Goal: Task Accomplishment & Management: Use online tool/utility

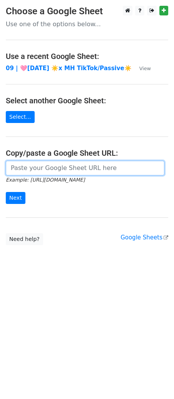
click at [61, 172] on input "url" at bounding box center [85, 168] width 159 height 15
paste input "https://docs.google.com/spreadsheets/d/1liTEvh9y-Cbm5Ye2mtr0hh4DyJ4oOh56kra9Kyn…"
type input "https://docs.google.com/spreadsheets/d/1liTEvh9y-Cbm5Ye2mtr0hh4DyJ4oOh56kra9Kyn…"
click at [6, 192] on input "Next" at bounding box center [16, 198] width 20 height 12
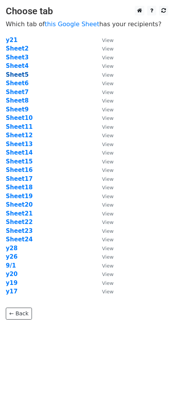
click at [21, 74] on strong "Sheet5" at bounding box center [17, 74] width 23 height 7
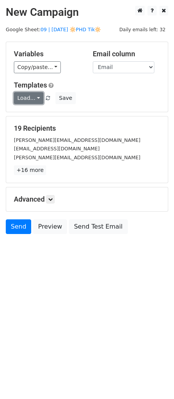
click at [24, 94] on link "Load..." at bounding box center [29, 98] width 30 height 12
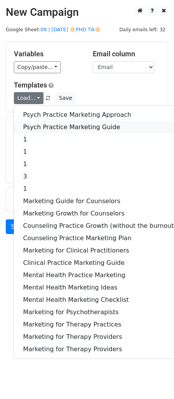
click at [40, 126] on link "Psych Practice Marketing Guide" at bounding box center [100, 127] width 172 height 12
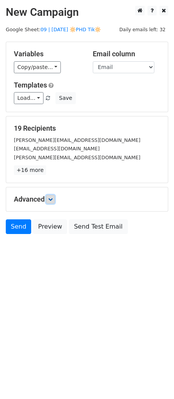
click at [51, 199] on icon at bounding box center [50, 199] width 5 height 5
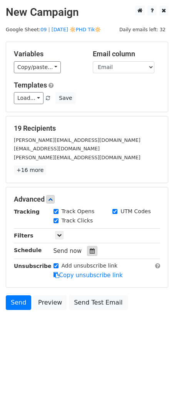
click at [90, 252] on icon at bounding box center [92, 250] width 5 height 5
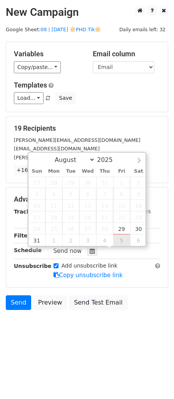
type input "2025-09-05 12:00"
select select "8"
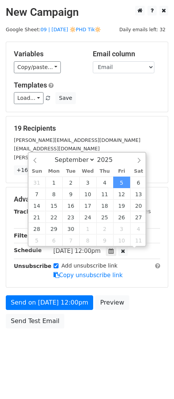
scroll to position [0, 0]
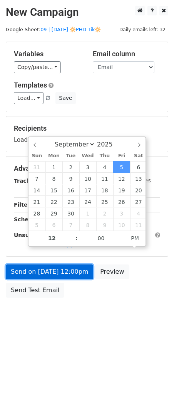
click at [76, 271] on link "Send on Sep 5 at 12:00pm" at bounding box center [50, 272] width 88 height 15
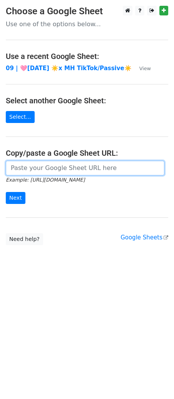
click at [60, 169] on input "url" at bounding box center [85, 168] width 159 height 15
paste input "https://docs.google.com/spreadsheets/d/1liTEvh9y-Cbm5Ye2mtr0hh4DyJ4oOh56kra9Kyn…"
type input "https://docs.google.com/spreadsheets/d/1liTEvh9y-Cbm5Ye2mtr0hh4DyJ4oOh56kra9Kyn…"
click at [6, 192] on input "Next" at bounding box center [16, 198] width 20 height 12
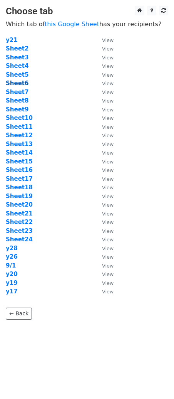
click at [22, 83] on strong "Sheet6" at bounding box center [17, 83] width 23 height 7
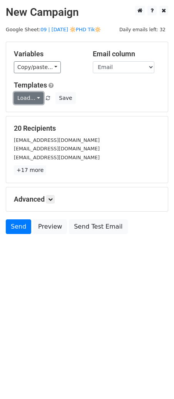
click at [26, 101] on link "Load..." at bounding box center [29, 98] width 30 height 12
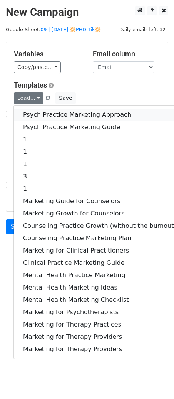
click at [27, 113] on link "Psych Practice Marketing Approach" at bounding box center [100, 115] width 172 height 12
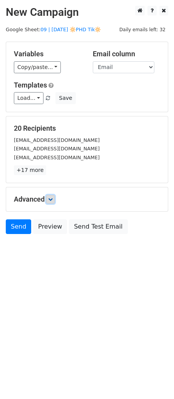
click at [53, 199] on icon at bounding box center [50, 199] width 5 height 5
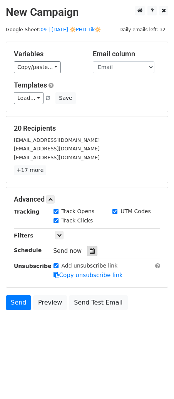
click at [90, 248] on icon at bounding box center [92, 250] width 5 height 5
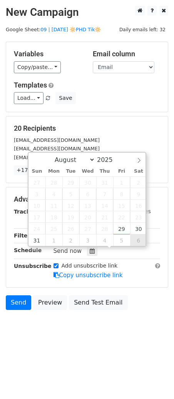
type input "2025-09-06 12:00"
select select "8"
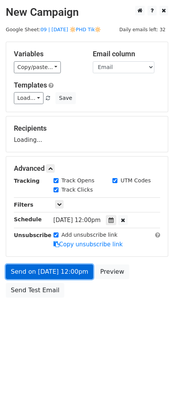
click at [65, 275] on link "Send on Sep 6 at 12:00pm" at bounding box center [50, 272] width 88 height 15
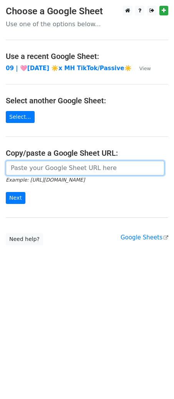
click at [64, 165] on input "url" at bounding box center [85, 168] width 159 height 15
paste input "https://docs.google.com/spreadsheets/d/1liTEvh9y-Cbm5Ye2mtr0hh4DyJ4oOh56kra9Kyn…"
type input "https://docs.google.com/spreadsheets/d/1liTEvh9y-Cbm5Ye2mtr0hh4DyJ4oOh56kra9Kyn…"
click at [6, 192] on input "Next" at bounding box center [16, 198] width 20 height 12
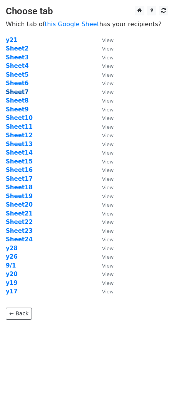
click at [20, 89] on strong "Sheet7" at bounding box center [17, 92] width 23 height 7
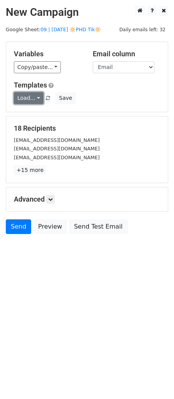
click at [33, 99] on link "Load..." at bounding box center [29, 98] width 30 height 12
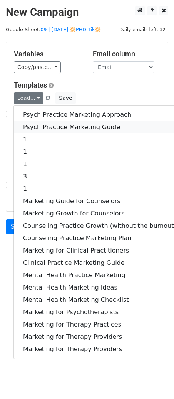
click at [33, 123] on link "Psych Practice Marketing Guide" at bounding box center [100, 127] width 172 height 12
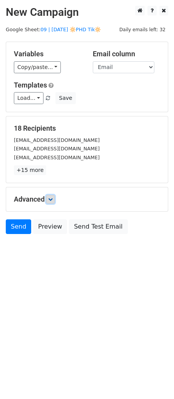
click at [52, 197] on icon at bounding box center [50, 199] width 5 height 5
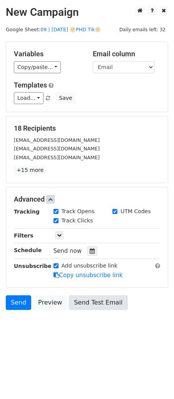
click at [87, 251] on div at bounding box center [92, 251] width 10 height 10
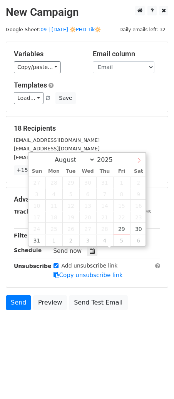
select select "8"
click at [139, 161] on icon at bounding box center [139, 160] width 5 height 5
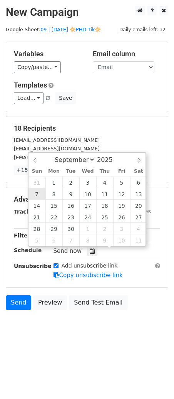
type input "[DATE] 12:00"
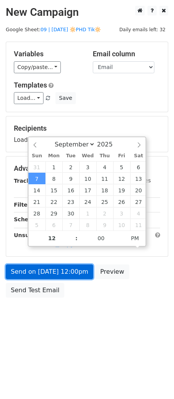
click at [47, 273] on link "Send on [DATE] 12:00pm" at bounding box center [50, 272] width 88 height 15
